Goal: Information Seeking & Learning: Learn about a topic

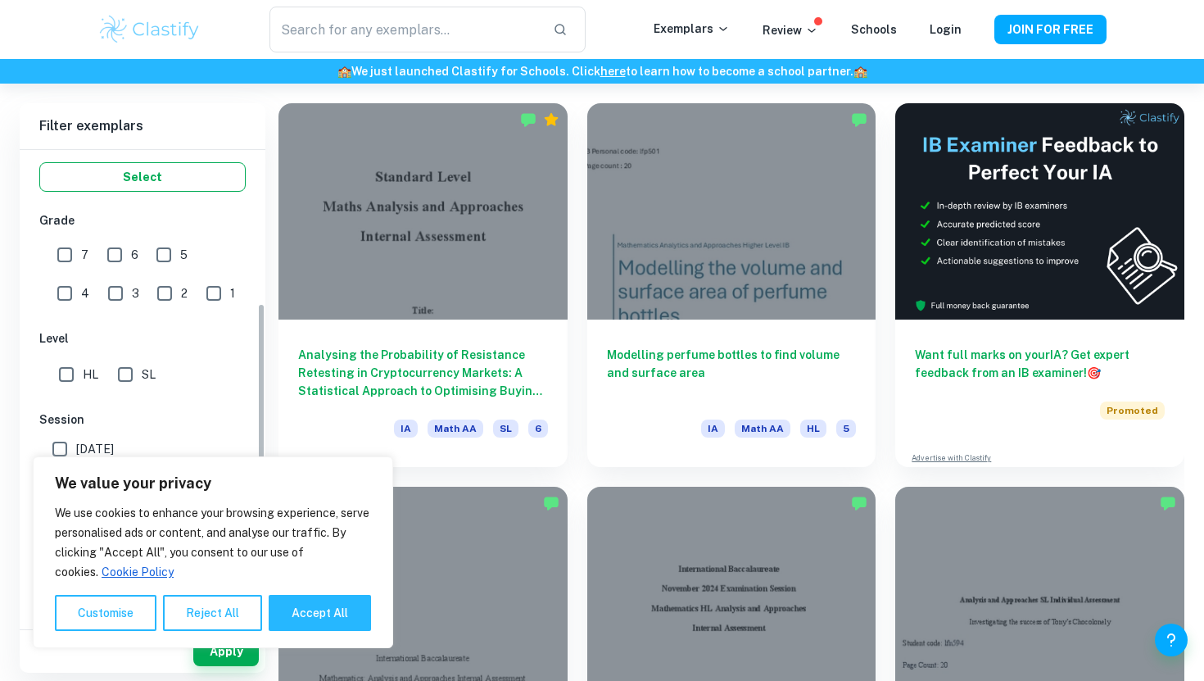
scroll to position [309, 0]
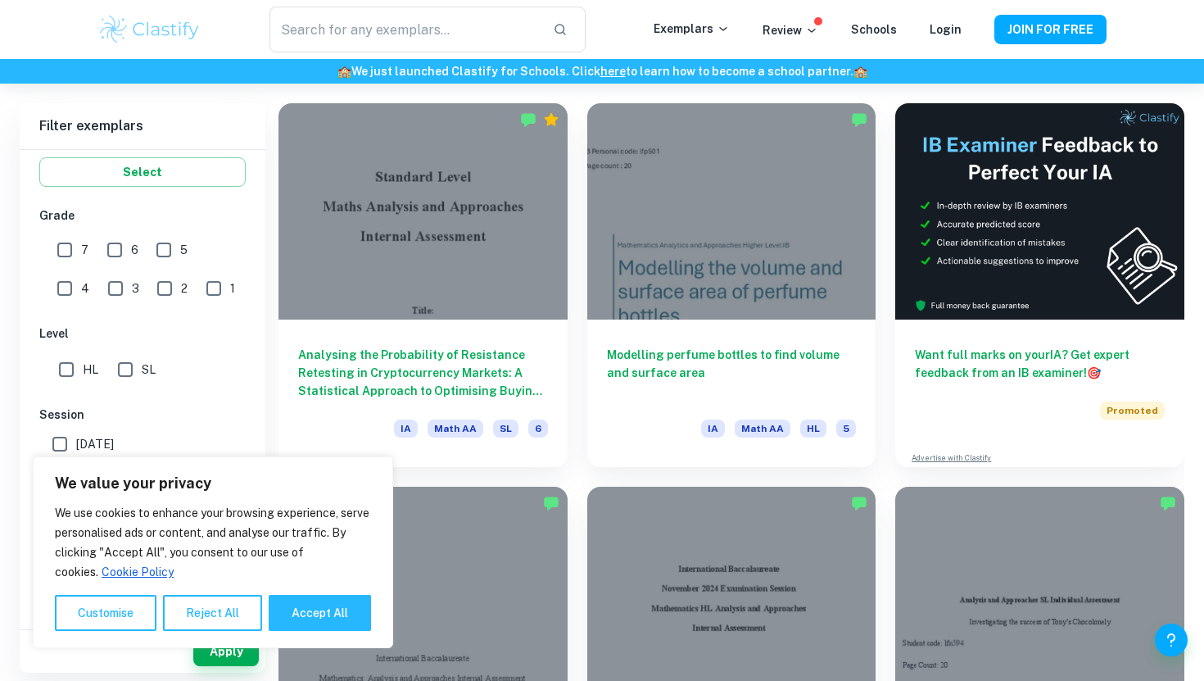
click at [63, 369] on input "HL" at bounding box center [66, 369] width 33 height 33
checkbox input "true"
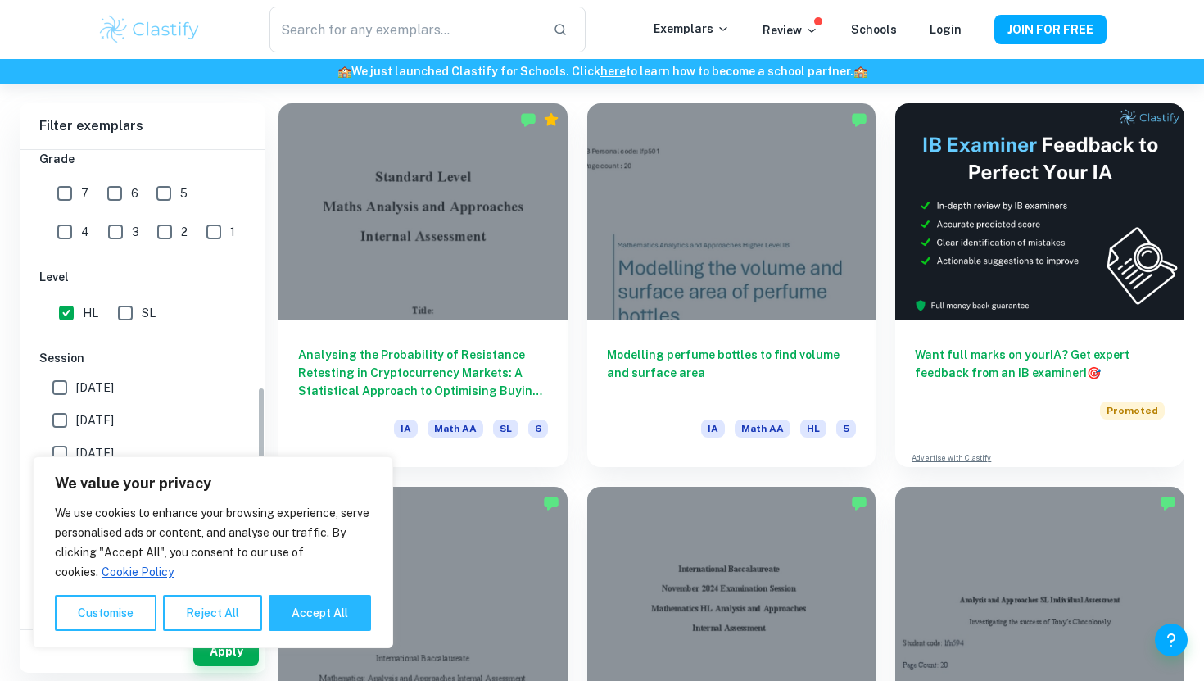
scroll to position [474, 0]
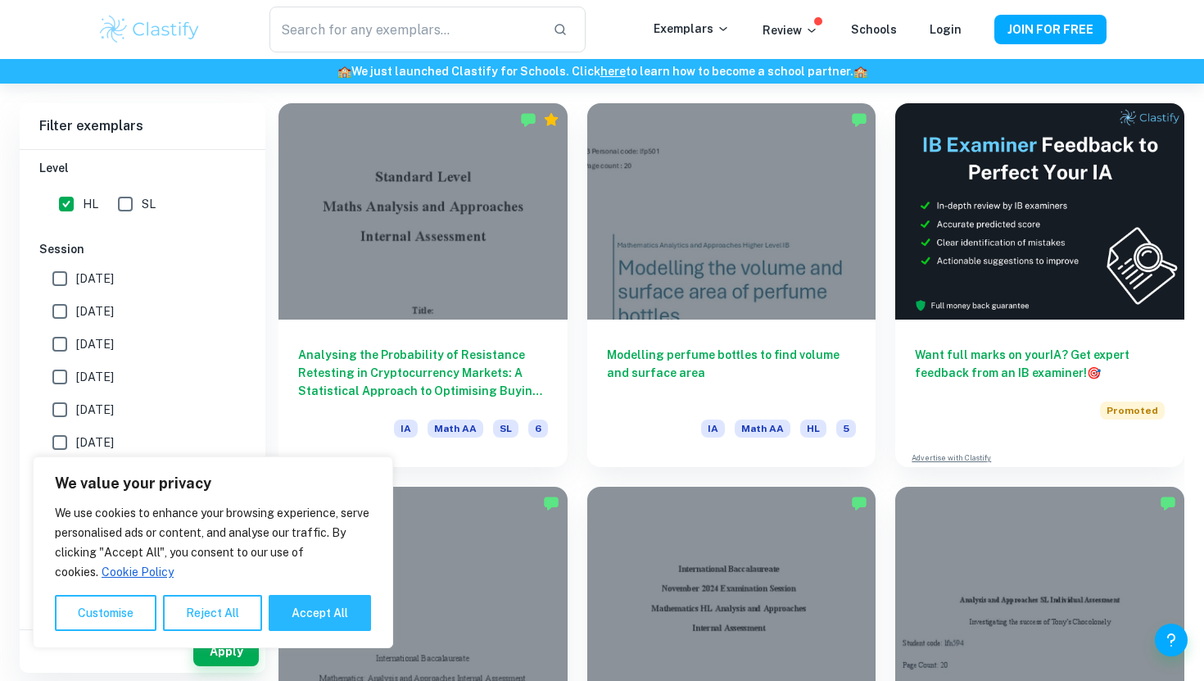
drag, startPoint x: 288, startPoint y: 611, endPoint x: 274, endPoint y: 619, distance: 15.8
click at [288, 611] on button "Accept All" at bounding box center [320, 613] width 102 height 36
checkbox input "true"
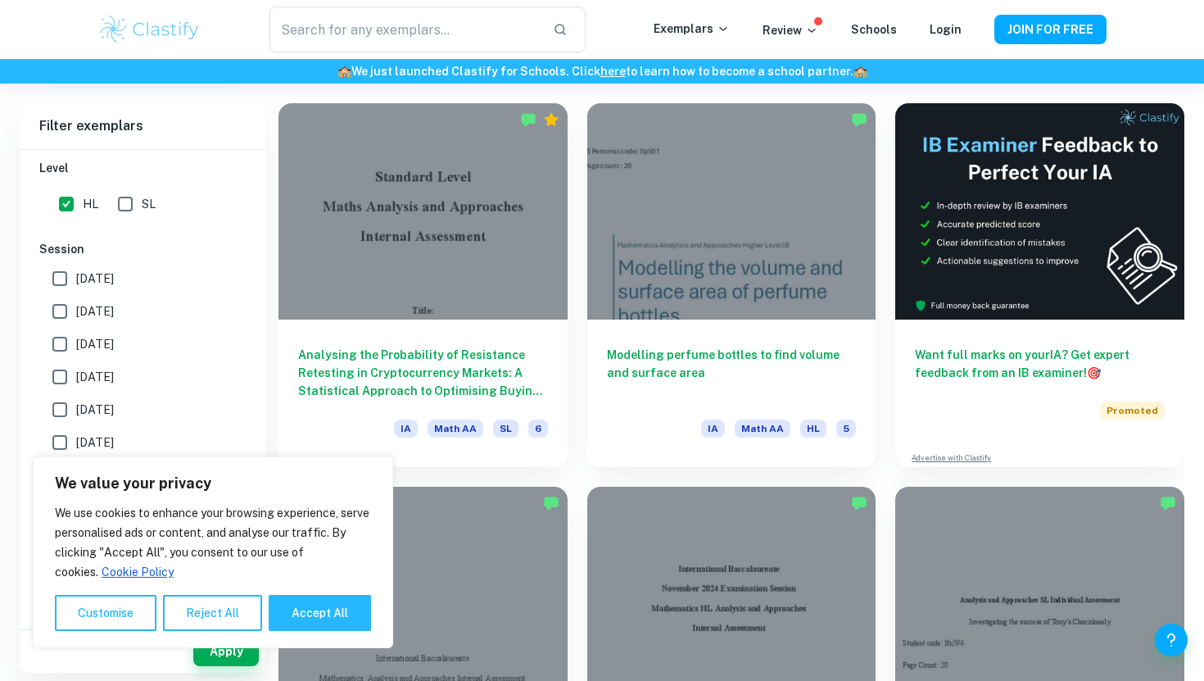
checkbox input "true"
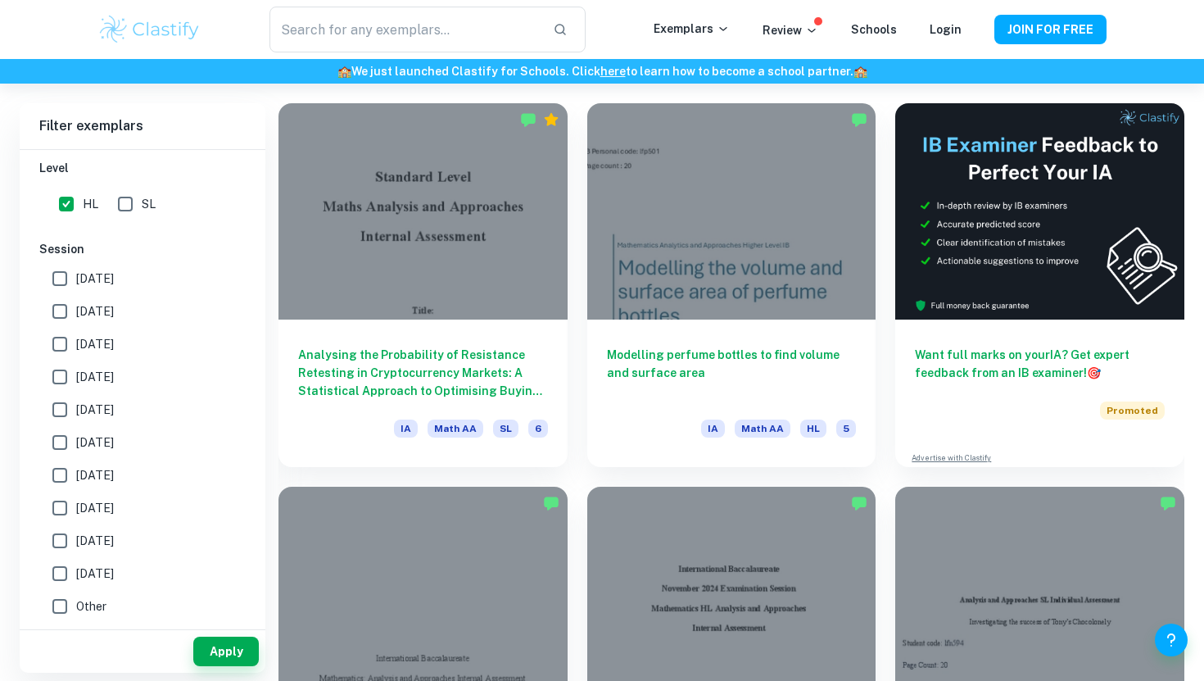
click at [206, 666] on div "Apply" at bounding box center [143, 651] width 246 height 43
click at [217, 649] on button "Apply" at bounding box center [226, 651] width 66 height 29
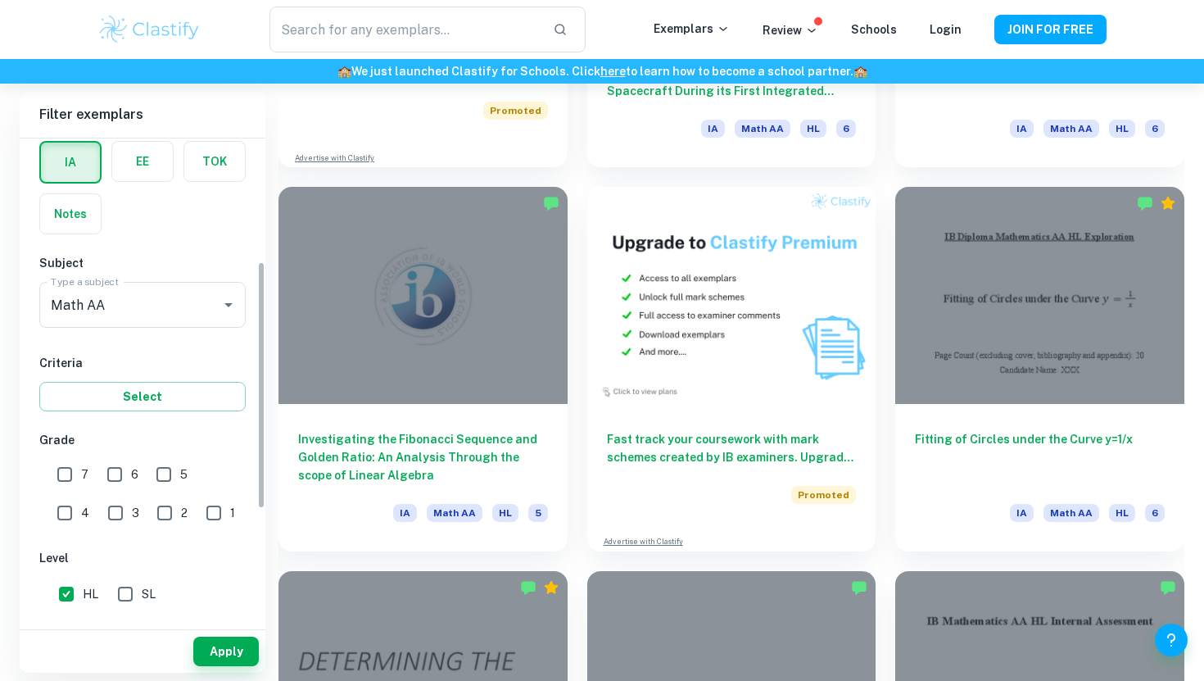
scroll to position [0, 0]
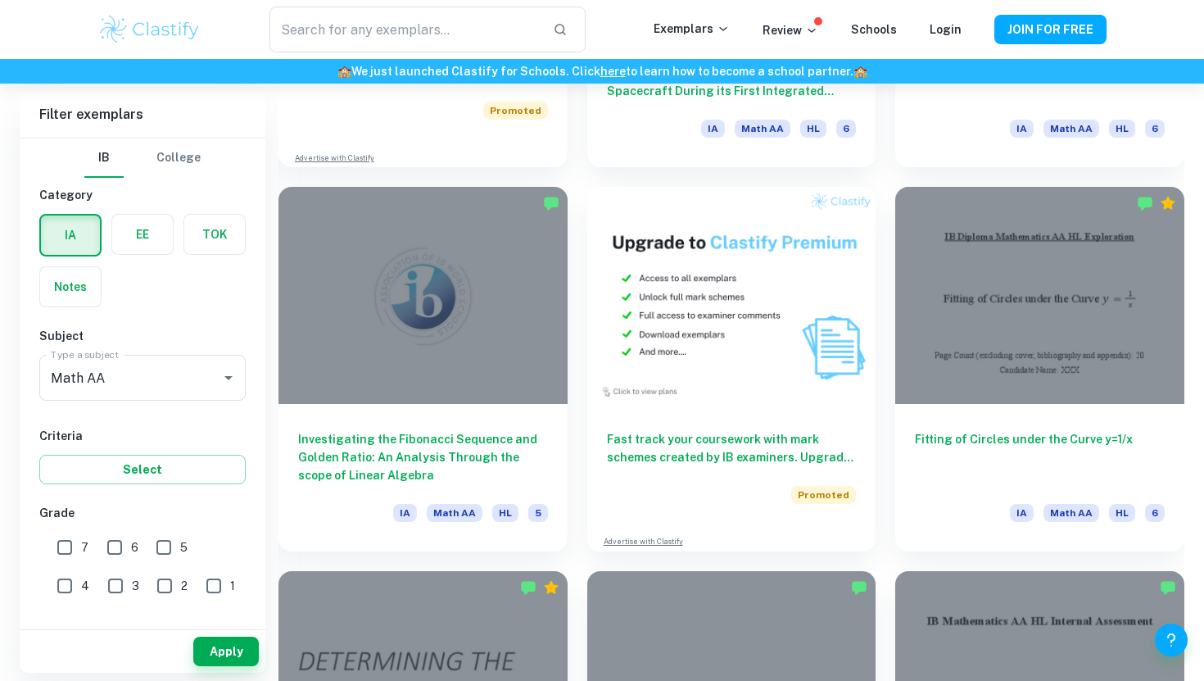
click at [68, 538] on input "7" at bounding box center [64, 547] width 33 height 33
checkbox input "true"
click at [238, 652] on button "Apply" at bounding box center [226, 651] width 66 height 29
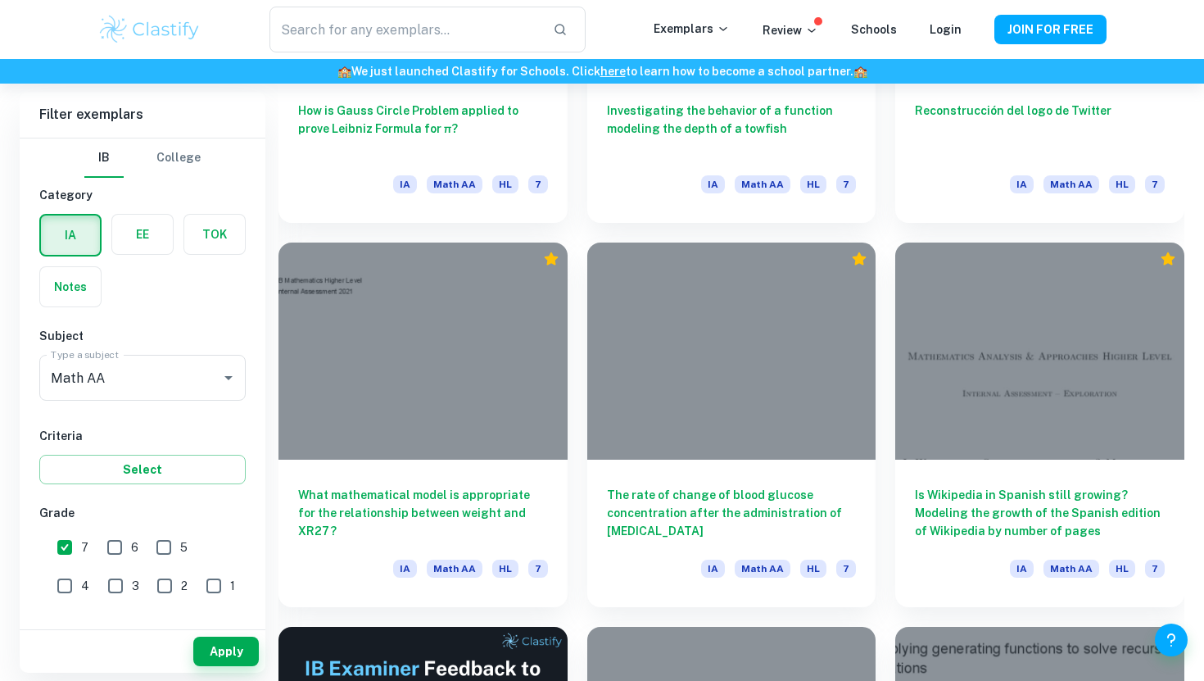
scroll to position [2319, 0]
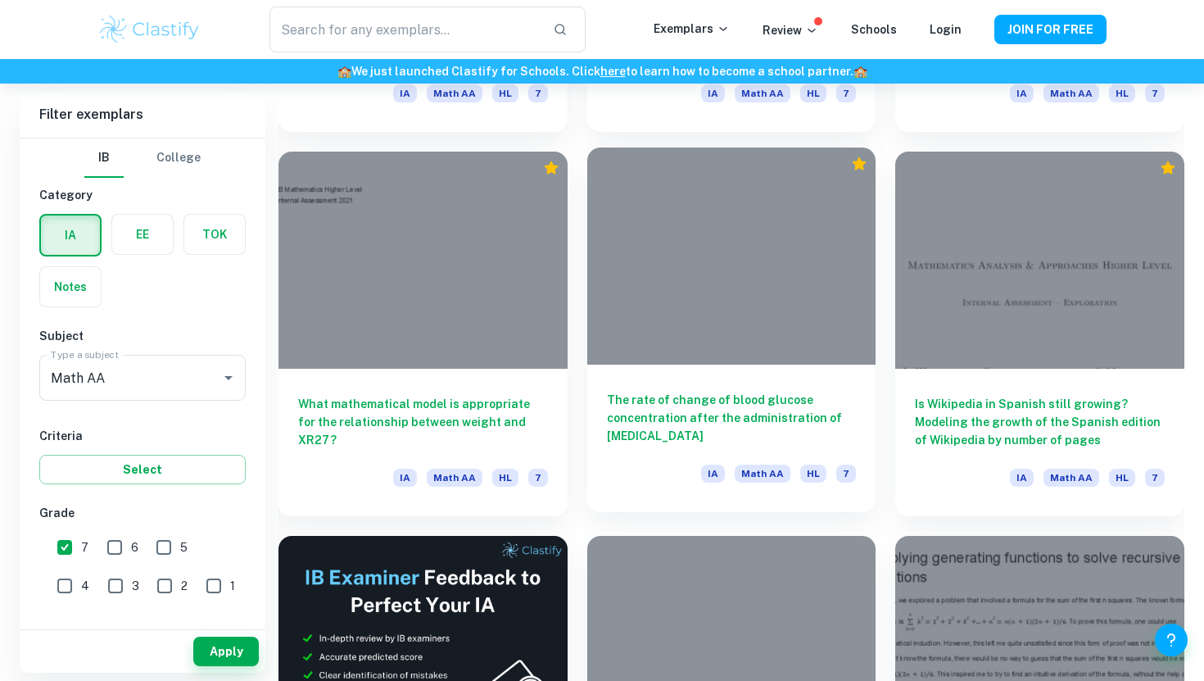
click at [717, 282] on div at bounding box center [731, 255] width 289 height 216
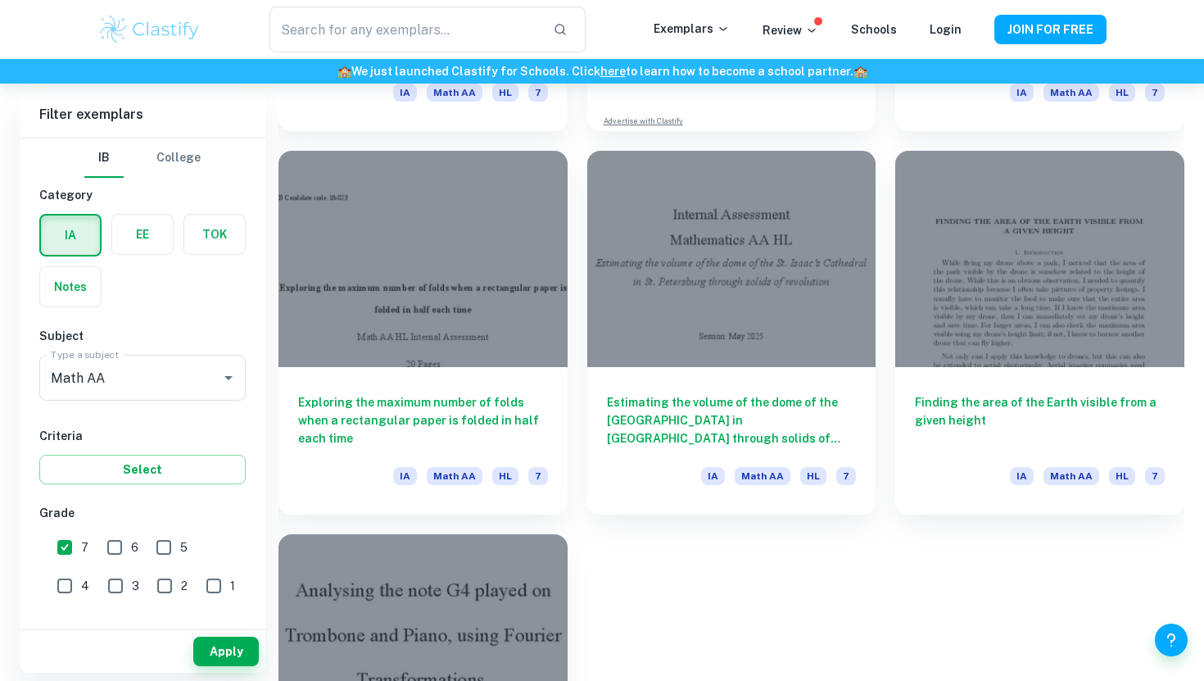
scroll to position [3506, 0]
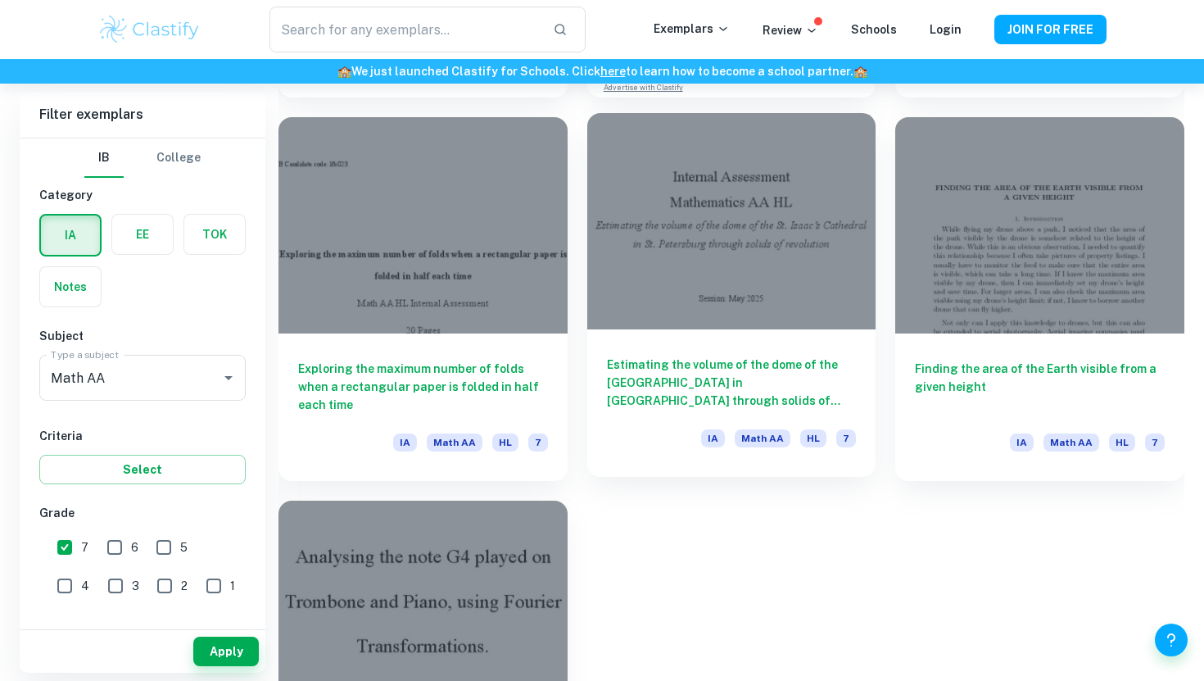
click at [741, 300] on div at bounding box center [731, 221] width 289 height 216
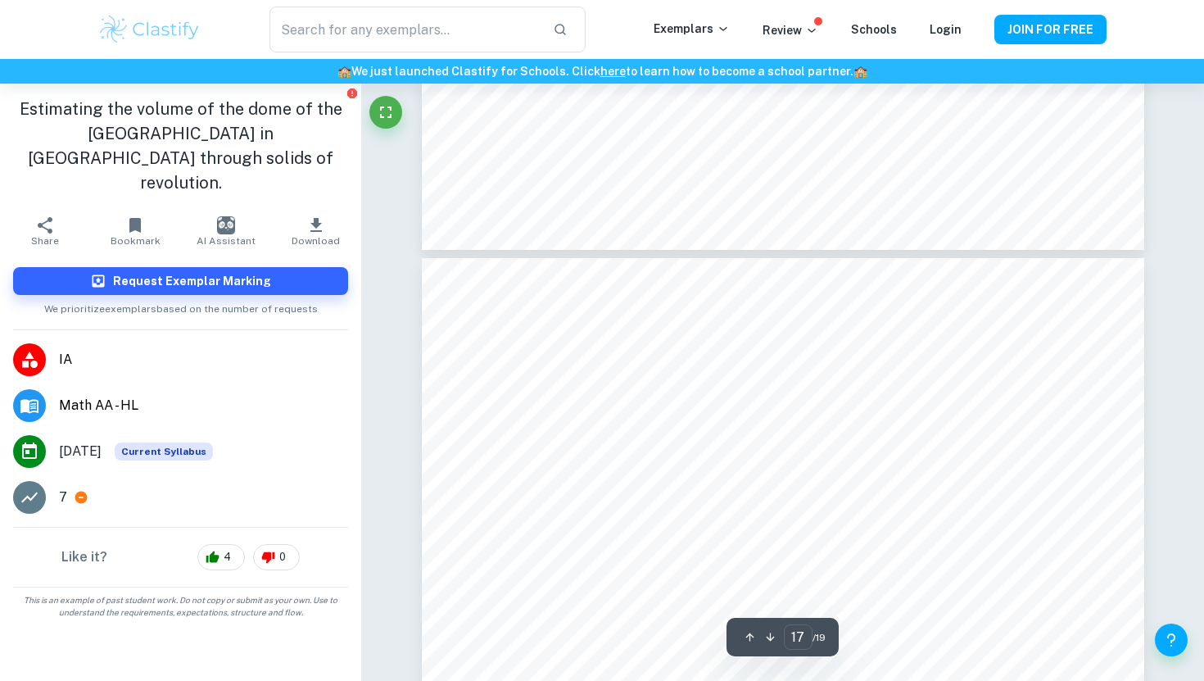
type input "18"
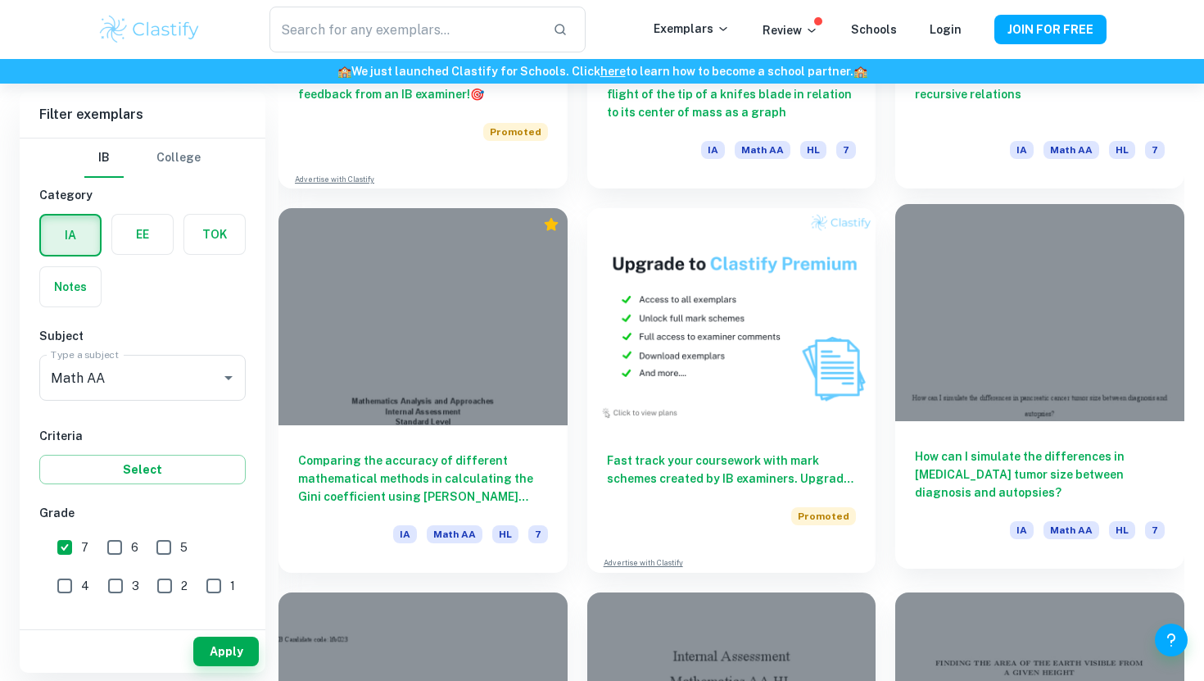
scroll to position [3034, 0]
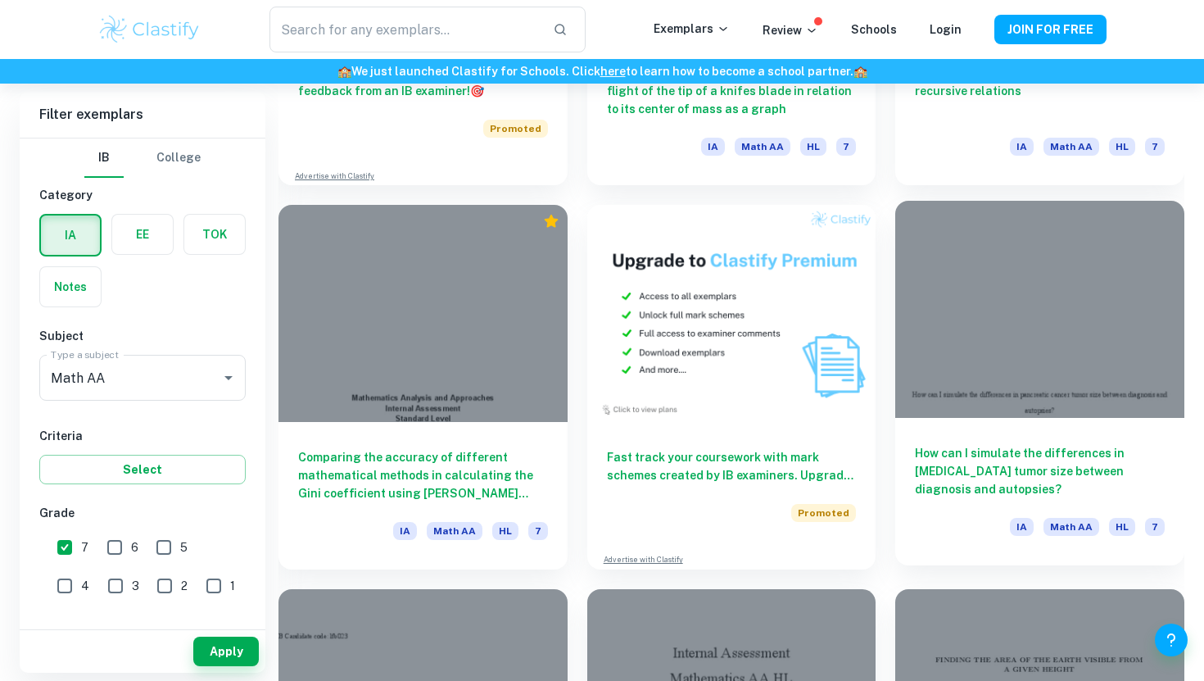
click at [984, 370] on div at bounding box center [1040, 309] width 289 height 216
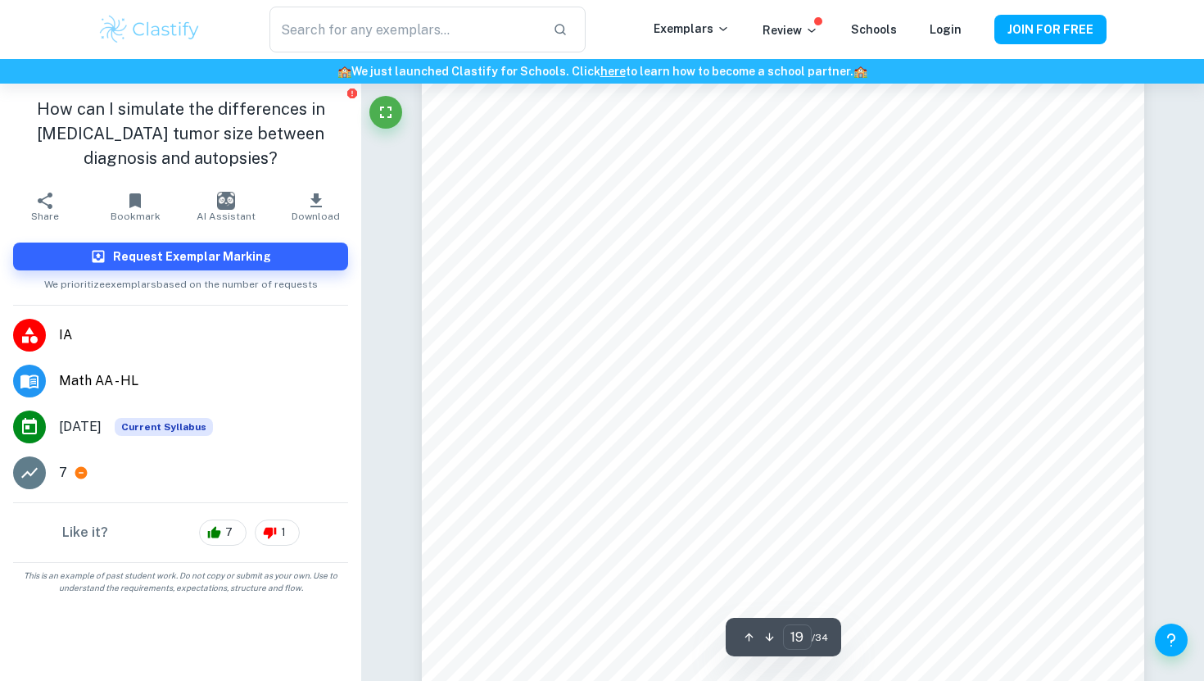
scroll to position [17467, 0]
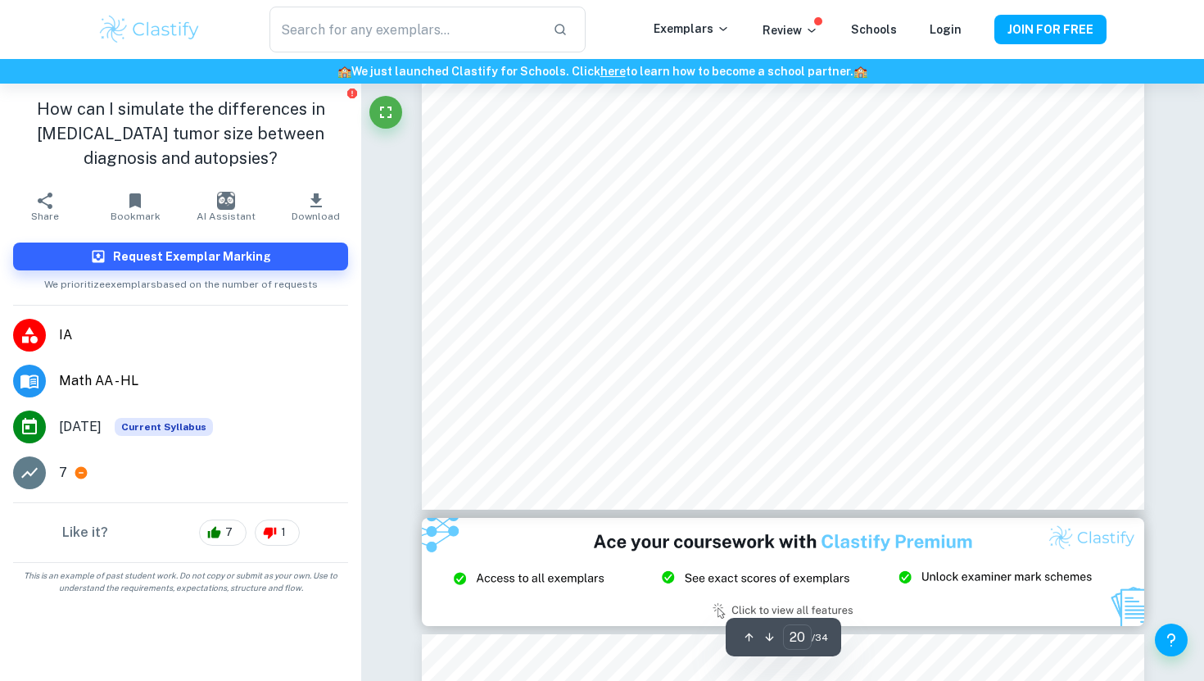
type input "21"
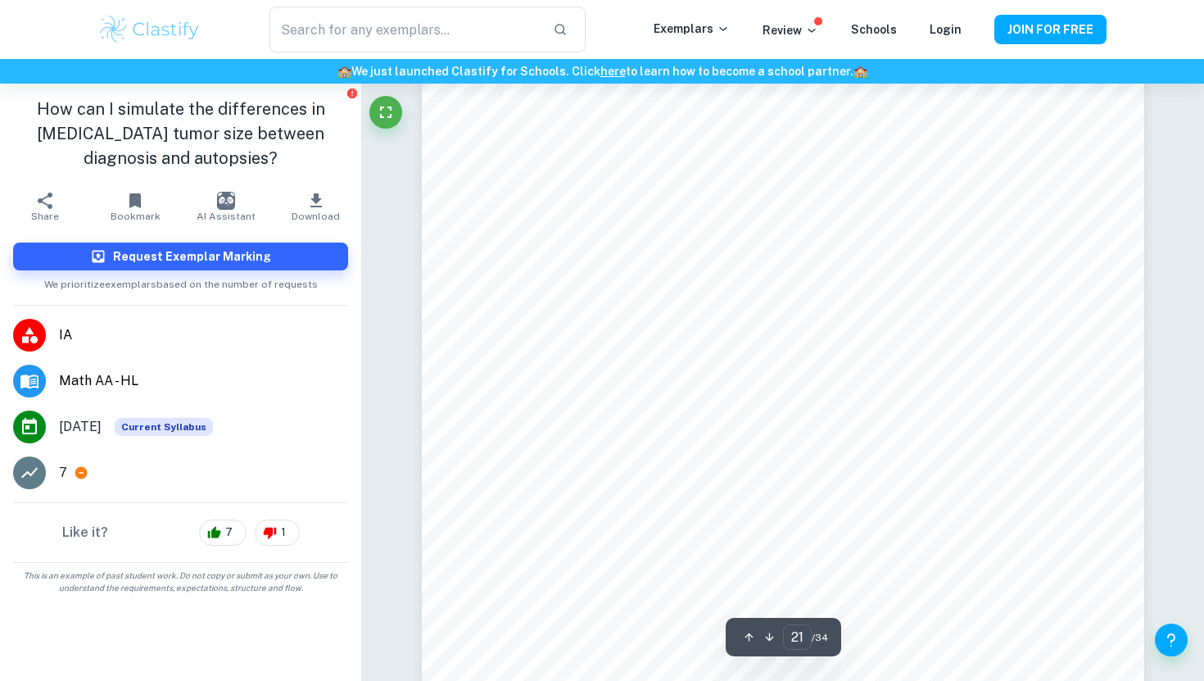
scroll to position [20027, 0]
